Goal: Transaction & Acquisition: Subscribe to service/newsletter

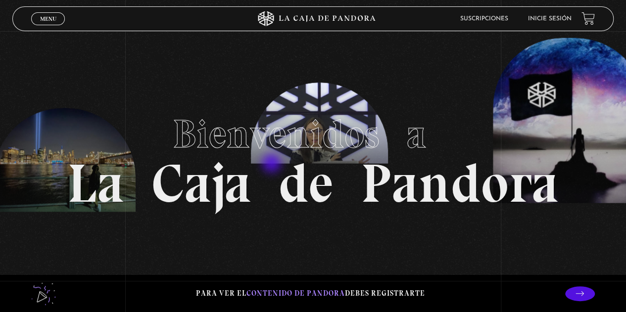
scroll to position [47, 0]
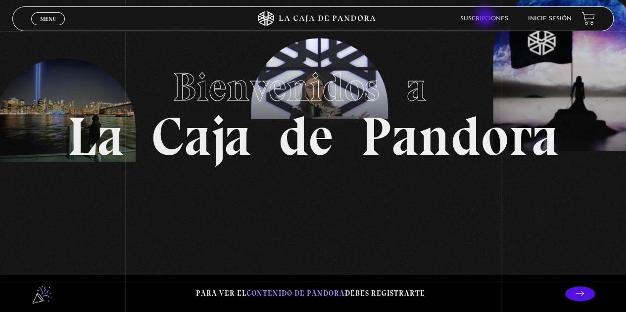
click at [486, 18] on link "Suscripciones" at bounding box center [484, 19] width 48 height 6
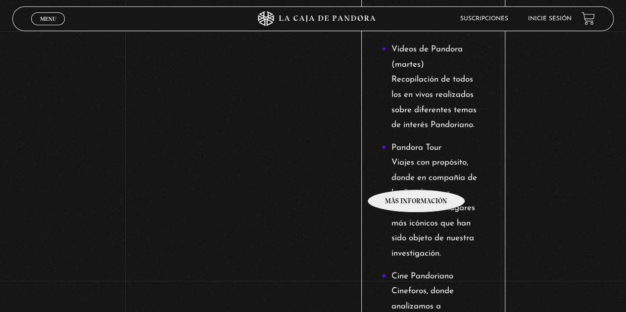
scroll to position [1337, 0]
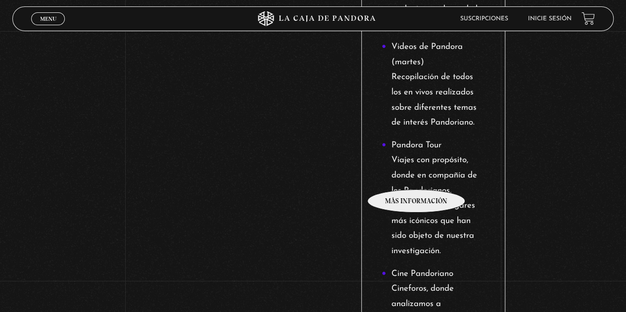
click at [417, 175] on li "Pandora Tour Viajes con propósito, donde en compañía de los Pandorianos, visita…" at bounding box center [433, 198] width 103 height 121
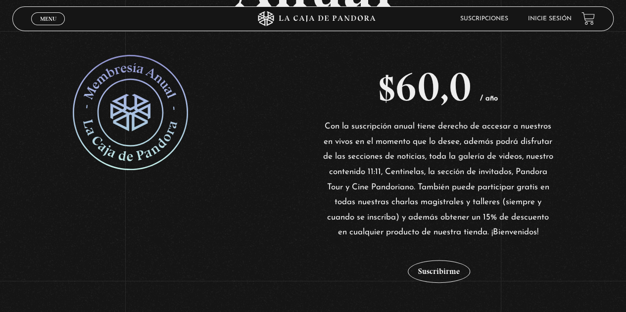
scroll to position [166, 0]
click at [439, 283] on button "Suscribirme" at bounding box center [439, 271] width 62 height 23
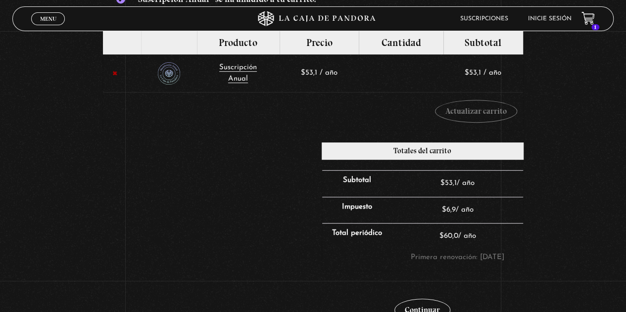
scroll to position [239, 0]
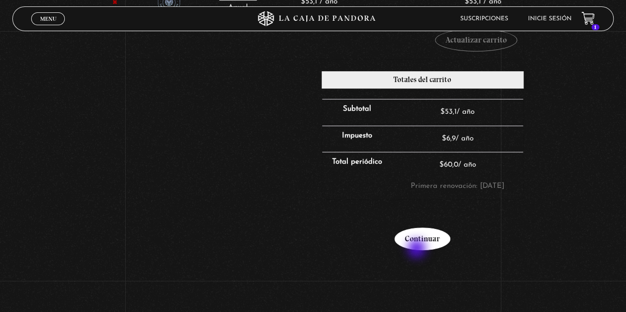
click at [418, 250] on link "Continuar" at bounding box center [423, 239] width 56 height 23
click at [429, 250] on link "Continuar" at bounding box center [423, 239] width 56 height 23
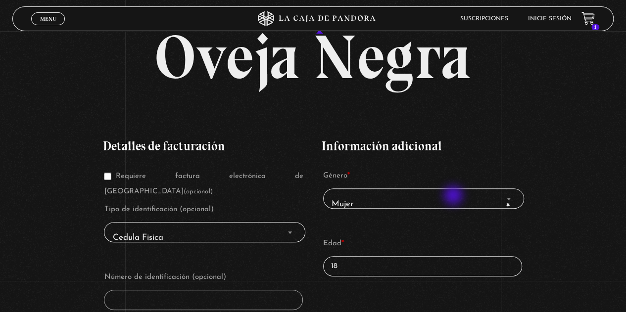
scroll to position [74, 0]
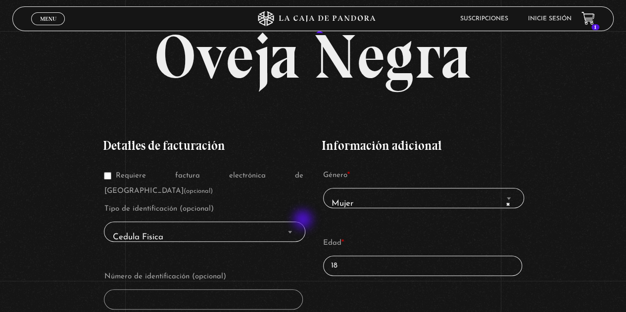
click at [304, 222] on span "Cedula Fisica" at bounding box center [204, 232] width 201 height 20
click at [257, 226] on span "Cedula Fisica" at bounding box center [204, 237] width 193 height 22
click at [290, 231] on b "Finalizar compra" at bounding box center [290, 232] width 4 height 2
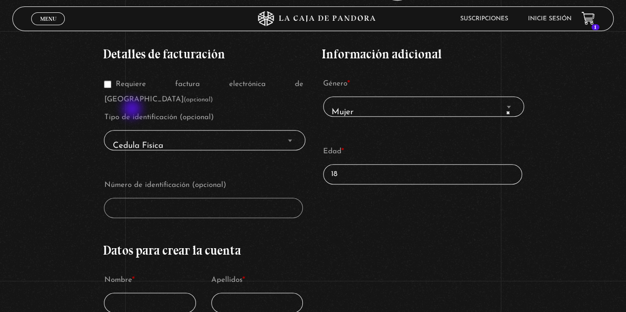
click at [142, 135] on span "Cedula Fisica" at bounding box center [204, 146] width 193 height 22
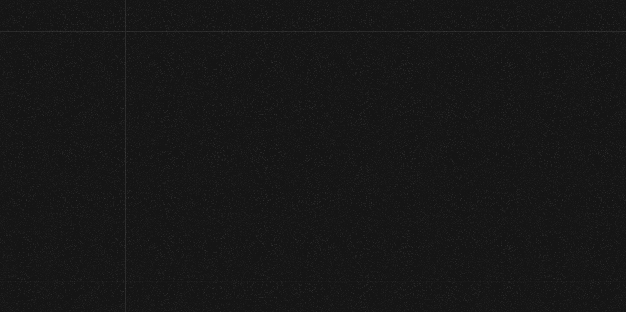
scroll to position [135, 0]
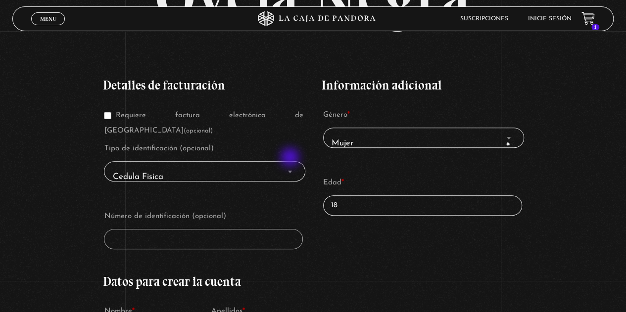
click at [291, 165] on span "Finalizar compra" at bounding box center [290, 171] width 10 height 13
click at [288, 165] on span "Finalizar compra" at bounding box center [290, 171] width 10 height 13
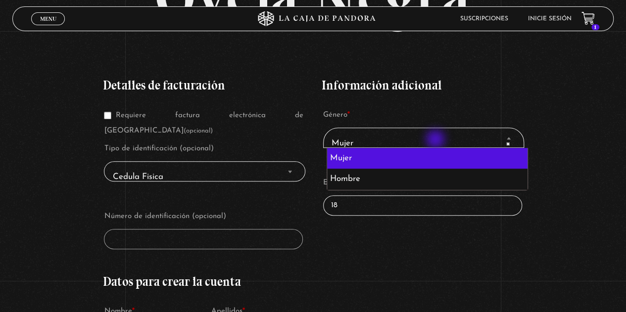
click at [437, 141] on span "× Mujer" at bounding box center [424, 143] width 193 height 22
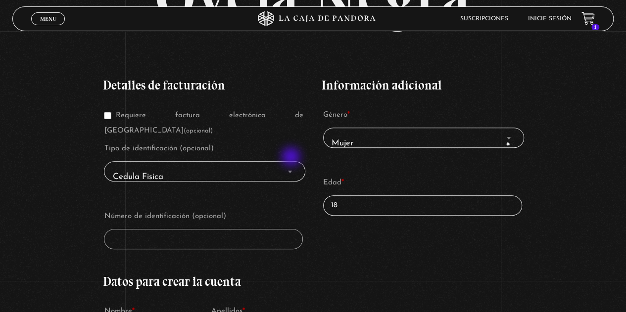
click at [292, 165] on span "Finalizar compra" at bounding box center [290, 171] width 10 height 13
click at [228, 166] on span "Cedula Fisica" at bounding box center [204, 177] width 193 height 22
click at [356, 199] on input "18" at bounding box center [422, 206] width 199 height 20
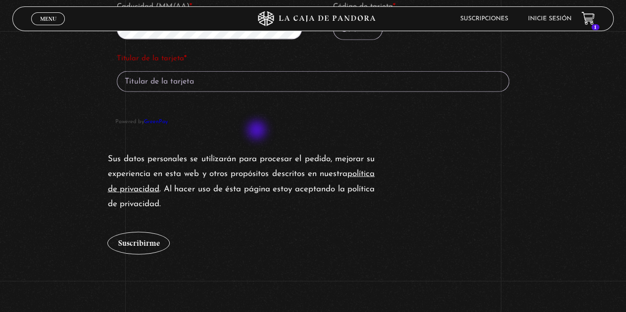
scroll to position [1217, 0]
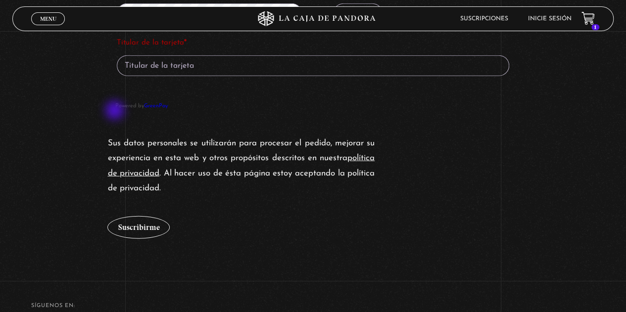
drag, startPoint x: 117, startPoint y: 74, endPoint x: 108, endPoint y: 70, distance: 10.2
click at [117, 74] on fieldset "Titular de la tarjeta * Guardar método de pago en mi cuenta para futuros pagos." at bounding box center [313, 65] width 396 height 63
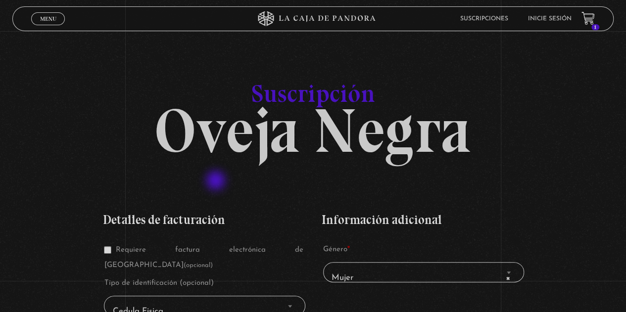
scroll to position [161, 0]
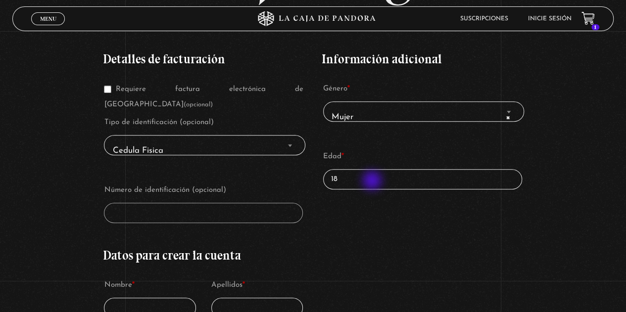
click at [373, 182] on input "18" at bounding box center [422, 179] width 199 height 20
type input "1"
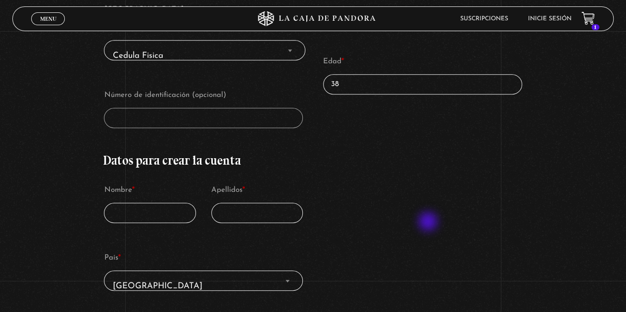
scroll to position [259, 0]
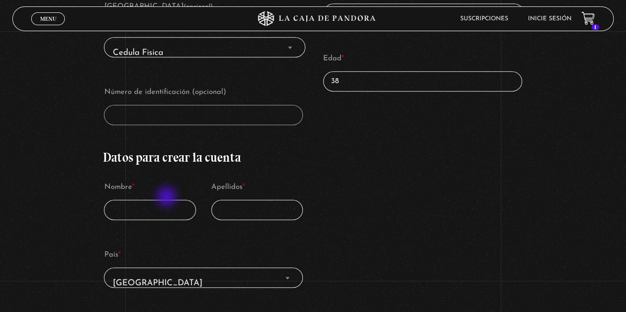
type input "38"
click at [167, 200] on input "Nombre *" at bounding box center [150, 210] width 92 height 20
type input "Sofía"
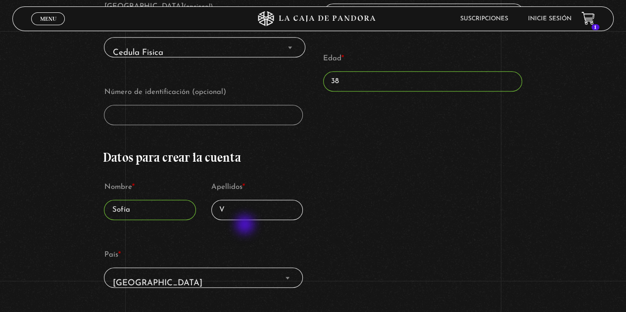
type input "Vargas Coto"
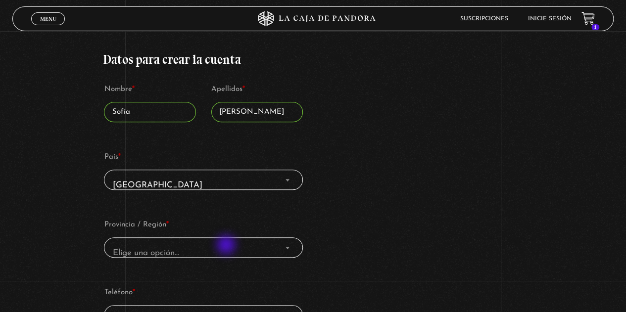
scroll to position [358, 0]
click at [196, 241] on span "Elige una opción…" at bounding box center [203, 252] width 190 height 22
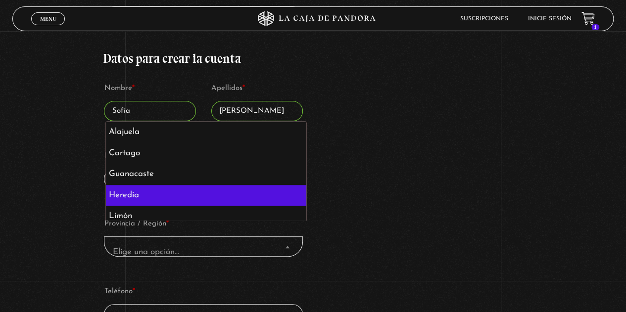
scroll to position [49, 0]
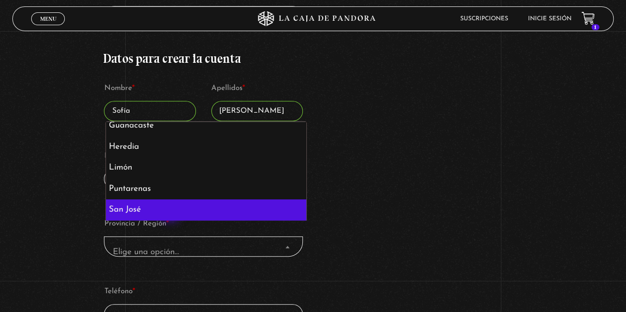
select select "CR-SJ"
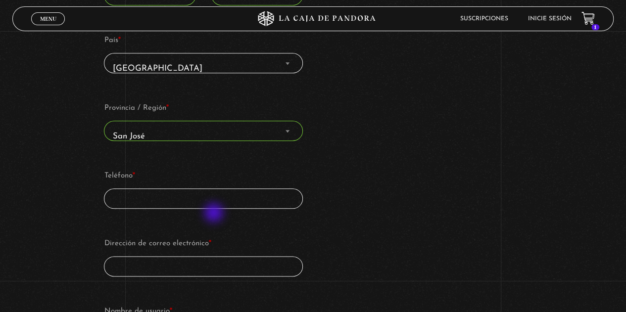
scroll to position [477, 0]
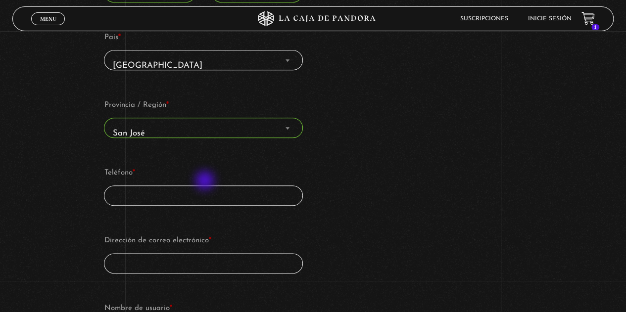
click at [206, 186] on input "Teléfono *" at bounding box center [203, 196] width 199 height 20
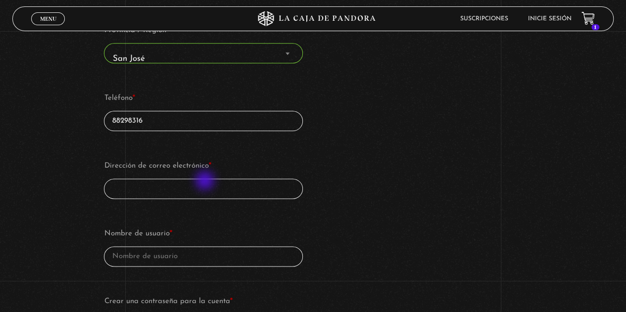
scroll to position [552, 0]
type input "88298316"
click at [204, 178] on input "Dirección de correo electrónico *" at bounding box center [203, 188] width 199 height 20
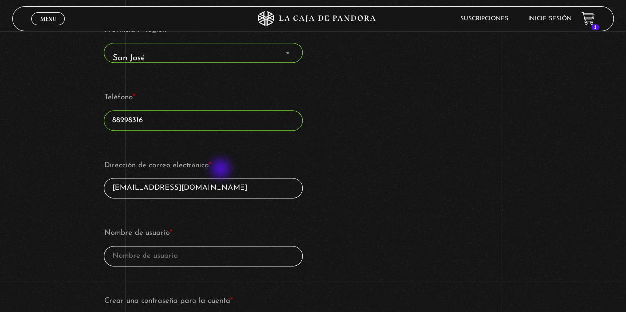
scroll to position [588, 0]
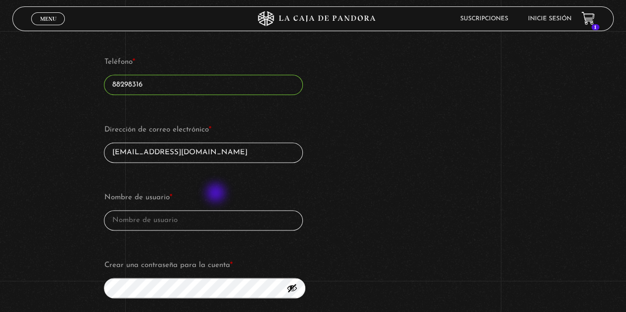
type input "[EMAIL_ADDRESS][DOMAIN_NAME]"
click at [217, 210] on input "Nombre de usuario *" at bounding box center [203, 220] width 199 height 20
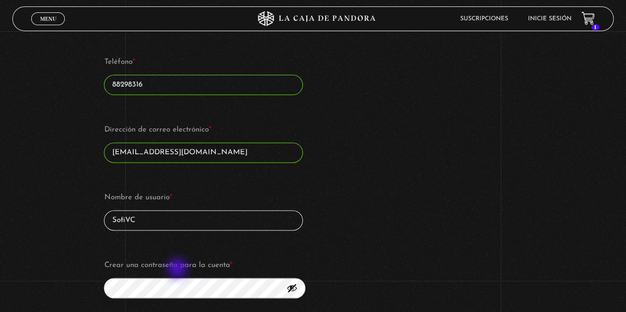
type input "SofiVC"
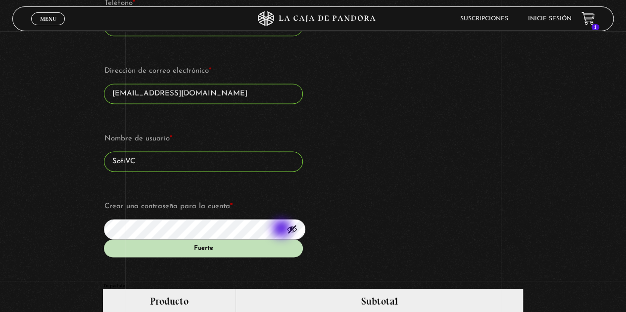
scroll to position [647, 0]
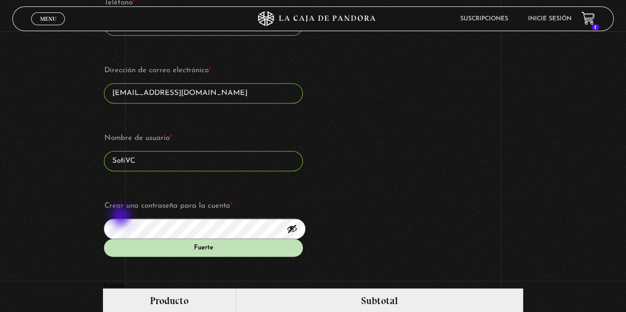
click at [99, 224] on div "Suscripción Oveja Negra Si ya eres cliente, por favor, rellena tus datos a cont…" at bounding box center [313, 123] width 626 height 1417
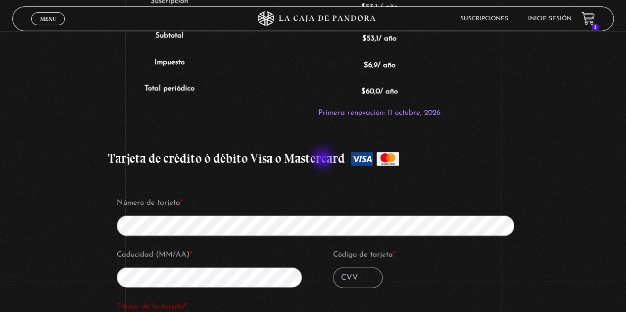
scroll to position [976, 0]
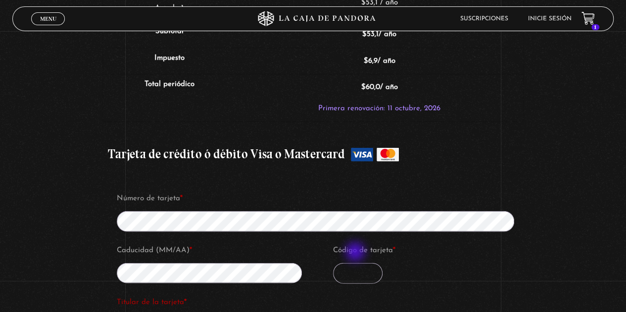
click at [356, 263] on input "Código de tarjeta *" at bounding box center [358, 273] width 50 height 21
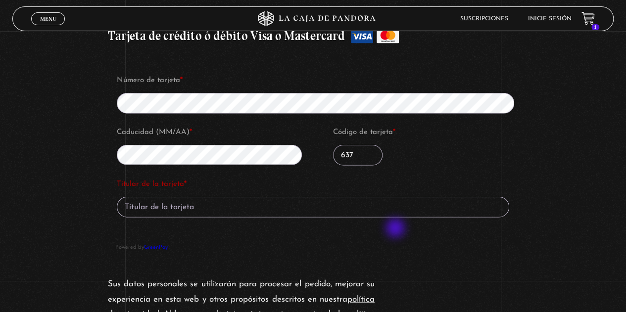
scroll to position [1094, 0]
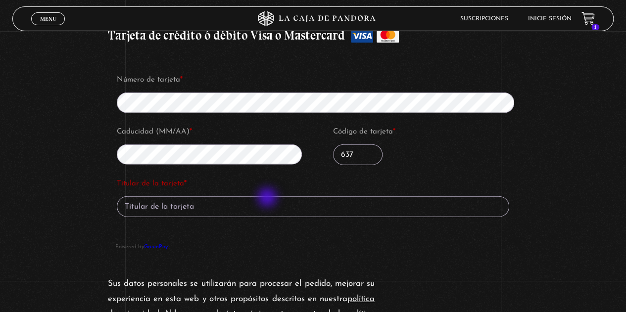
type input "637"
click at [268, 197] on input "Titular de la tarjeta *" at bounding box center [313, 207] width 393 height 21
type input "S"
type input "s"
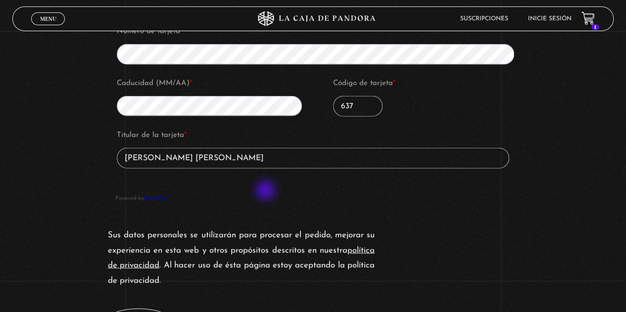
scroll to position [1142, 0]
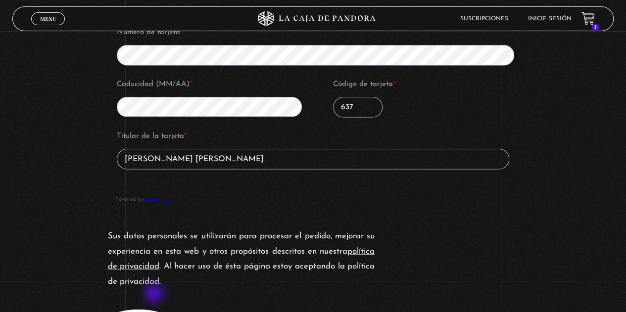
type input "SOFIA VARGAS COTO"
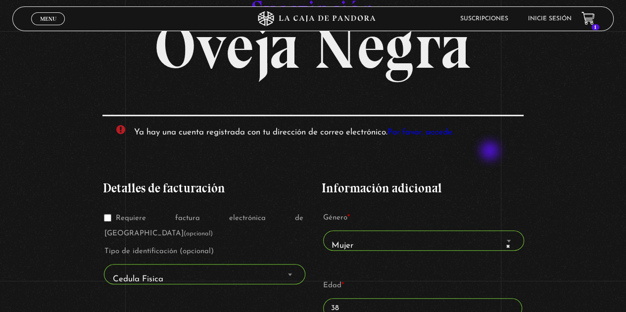
scroll to position [0, 0]
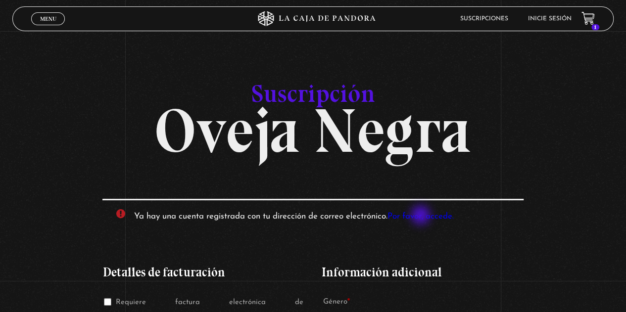
click at [422, 216] on link "Por favor, accede." at bounding box center [420, 216] width 66 height 8
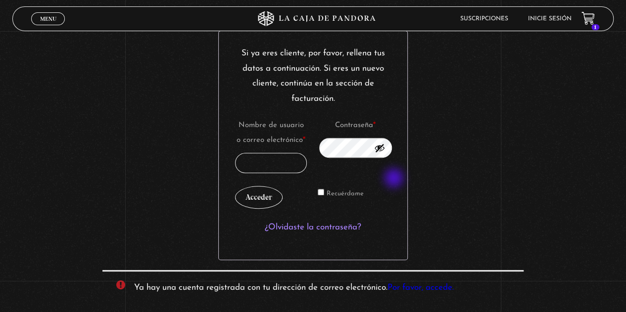
scroll to position [157, 0]
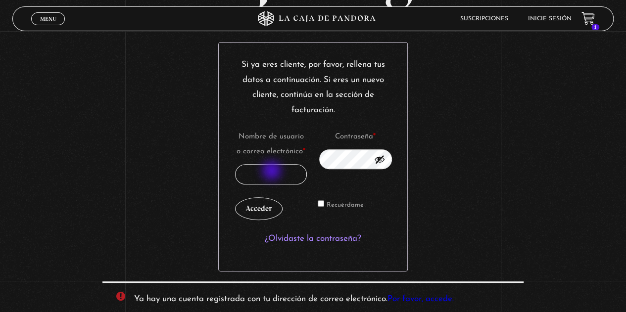
click at [273, 172] on input "Nombre de usuario o correo electrónico * Obligatorio" at bounding box center [271, 174] width 72 height 20
type input "sofiavargascoto@gmail.com"
click at [235, 198] on button "Acceder" at bounding box center [259, 209] width 48 height 23
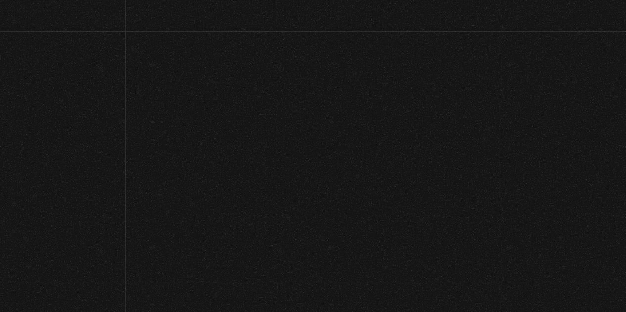
select select "CR-SJ"
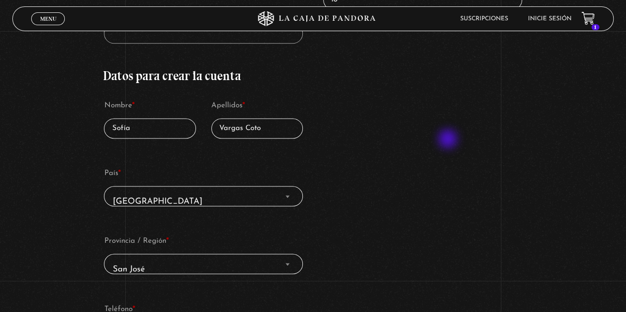
scroll to position [647, 0]
click at [49, 20] on span "Menu" at bounding box center [48, 19] width 16 height 6
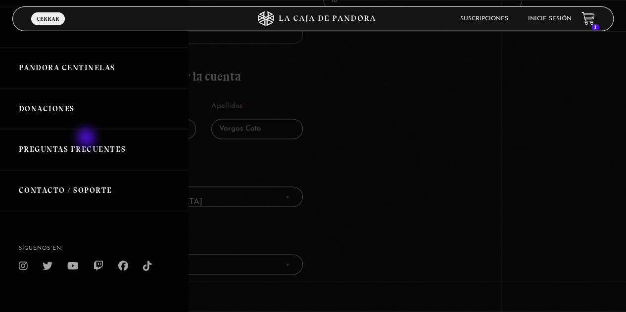
scroll to position [273, 0]
click at [64, 188] on link "Contacto / Soporte" at bounding box center [94, 190] width 188 height 41
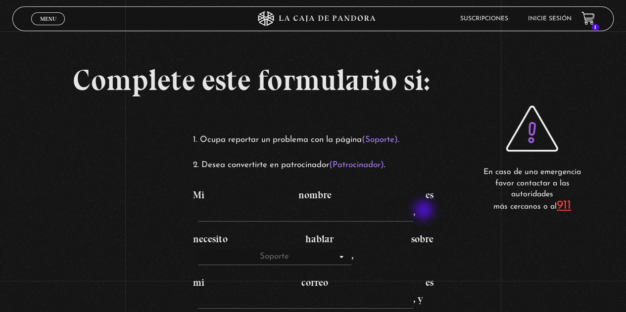
scroll to position [54, 0]
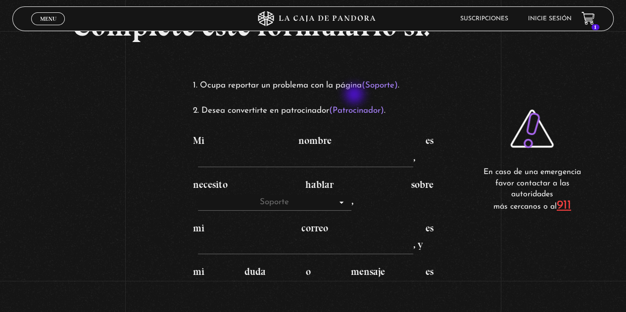
click at [296, 101] on ol "Ocupa reportar un problema con la página (Soporte) . Desea convertirte en patro…" at bounding box center [313, 98] width 241 height 40
click at [394, 82] on mark "(Soporte)" at bounding box center [380, 85] width 36 height 8
click at [279, 151] on input "Mi nombre es ," at bounding box center [305, 159] width 215 height 16
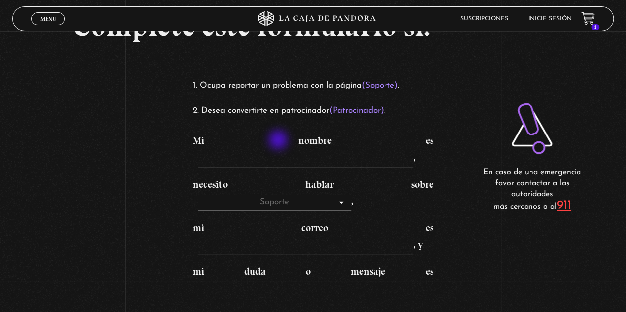
type input "s"
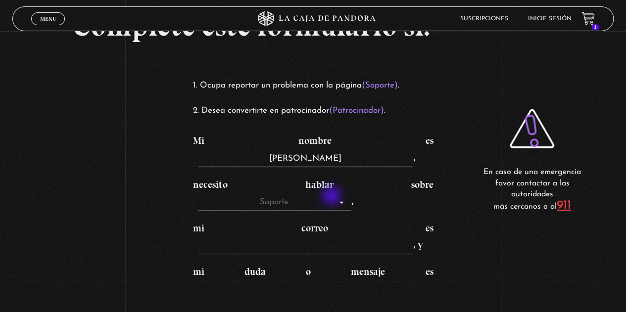
type input "Sofia"
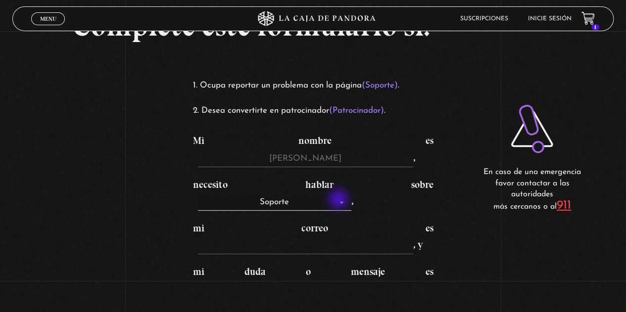
click at [340, 200] on select "Soporte Patrocinadores" at bounding box center [274, 203] width 153 height 16
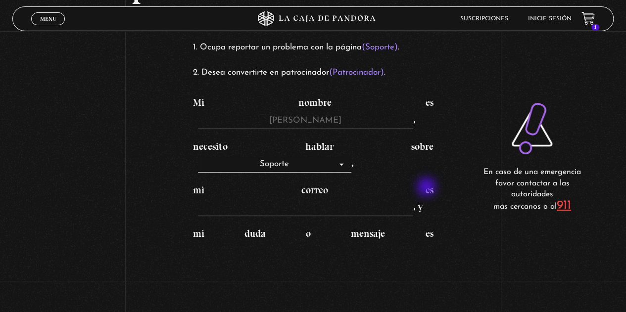
scroll to position [93, 0]
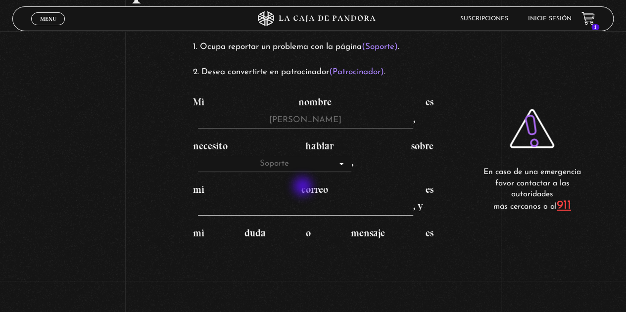
click at [304, 200] on input "mi correo es , y" at bounding box center [305, 208] width 215 height 16
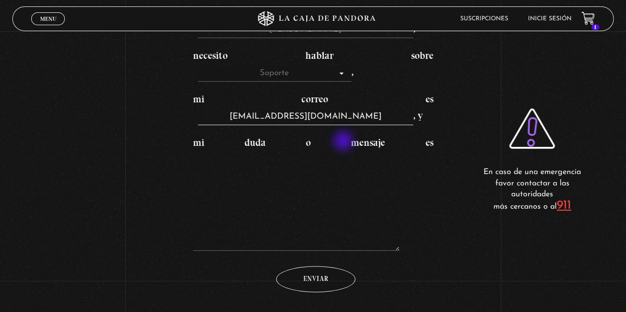
scroll to position [187, 0]
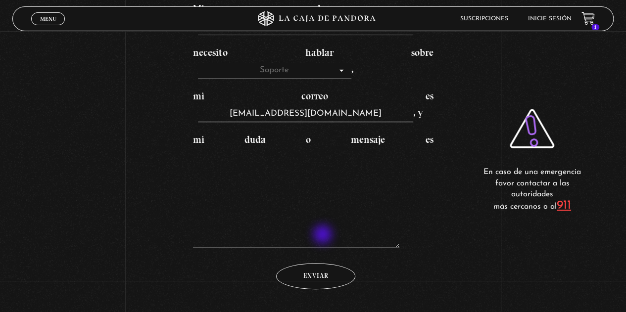
type input "[EMAIL_ADDRESS][DOMAIN_NAME]"
click at [324, 236] on textarea "mi duda o mensaje es" at bounding box center [296, 198] width 207 height 99
type textarea "s"
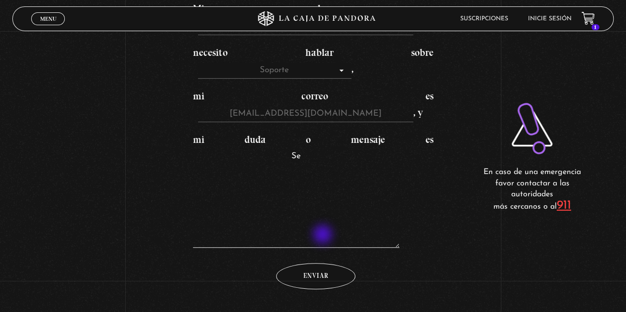
type textarea "S"
click at [311, 233] on textarea "mi duda o mensaje es" at bounding box center [296, 198] width 207 height 99
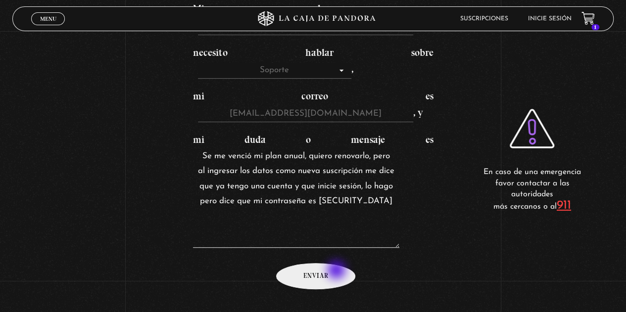
type textarea "Se me venció mi plan anual, quiero renovarlo, pero al ingresar los datos como n…"
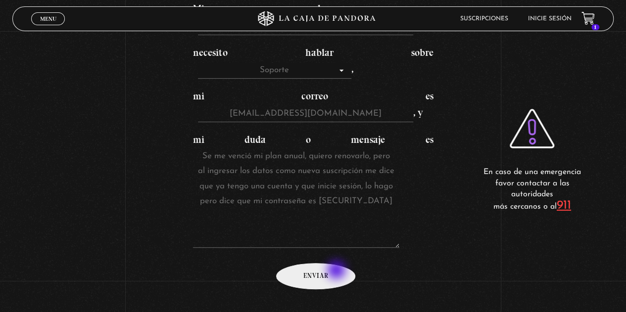
click at [338, 272] on input "Enviar" at bounding box center [315, 276] width 79 height 26
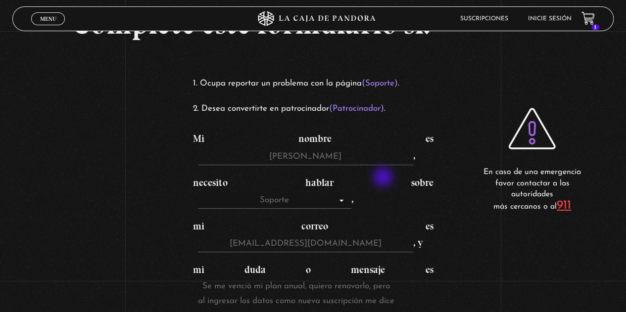
scroll to position [0, 0]
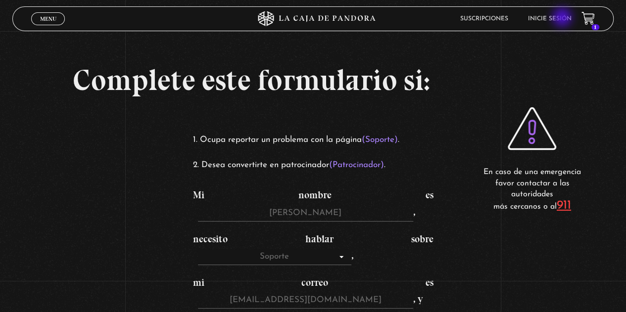
click at [563, 18] on link "Inicie sesión" at bounding box center [550, 19] width 44 height 6
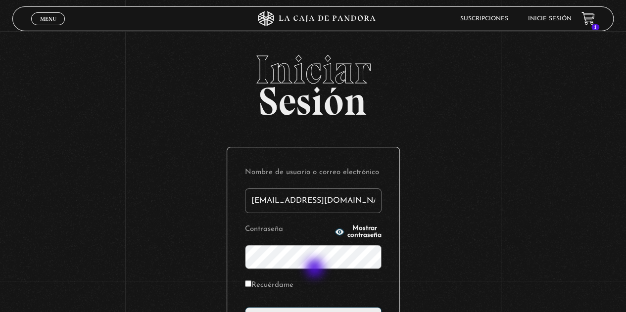
type input "[EMAIL_ADDRESS][DOMAIN_NAME]"
click at [316, 269] on form "Nombre de usuario o correo electrónico [EMAIL_ADDRESS][DOMAIN_NAME] Contraseña …" at bounding box center [313, 248] width 137 height 167
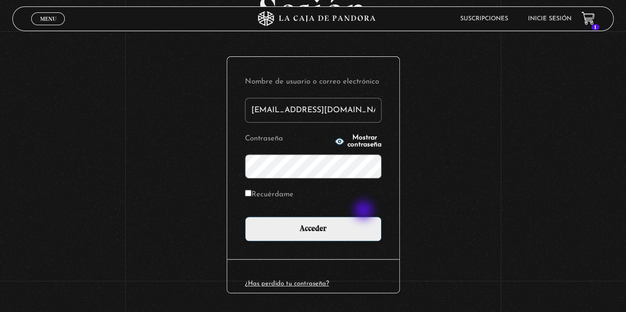
scroll to position [91, 0]
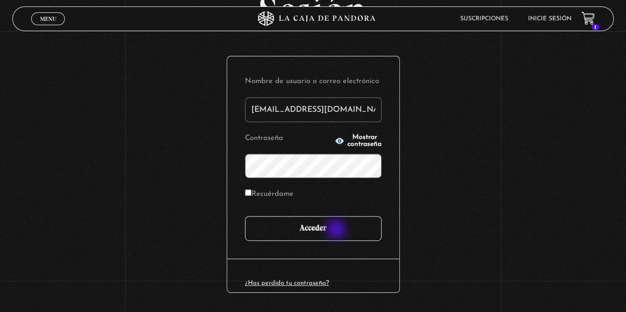
click at [337, 231] on input "Acceder" at bounding box center [313, 228] width 137 height 25
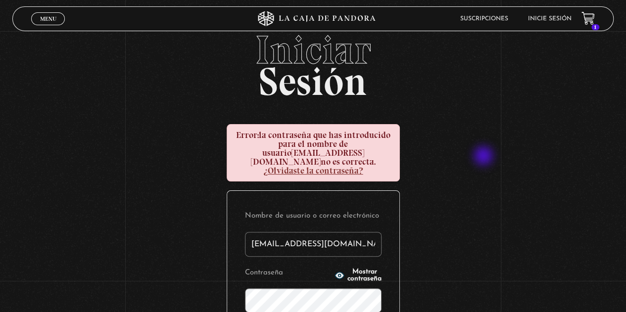
scroll to position [17, 0]
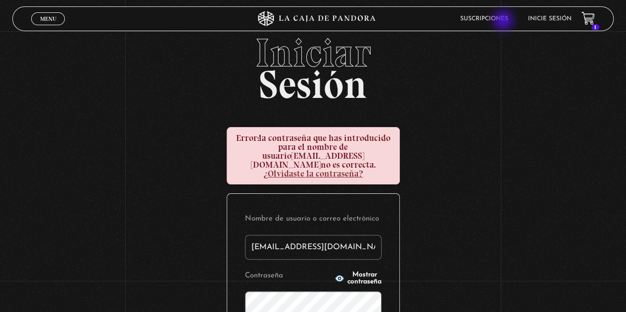
click at [504, 21] on link "Suscripciones" at bounding box center [484, 19] width 48 height 6
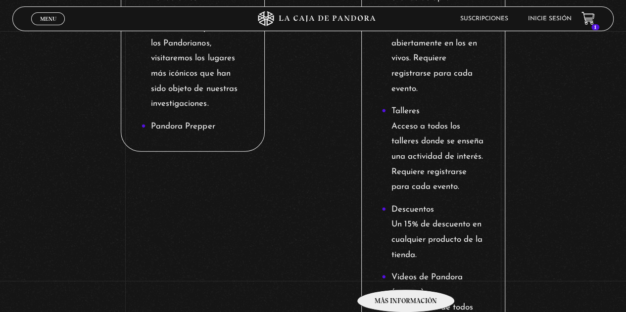
scroll to position [1301, 0]
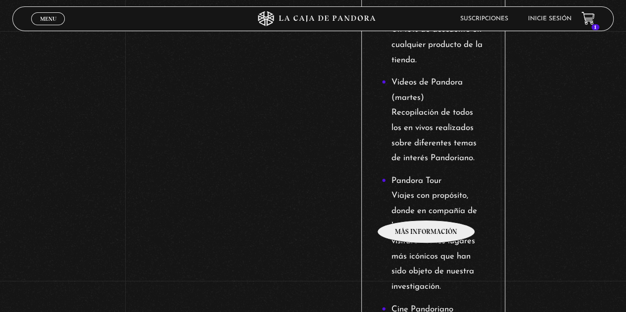
click at [427, 205] on li "Pandora Tour Viajes con propósito, donde en compañía de los Pandorianos, visita…" at bounding box center [433, 234] width 103 height 121
